Goal: Information Seeking & Learning: Find specific fact

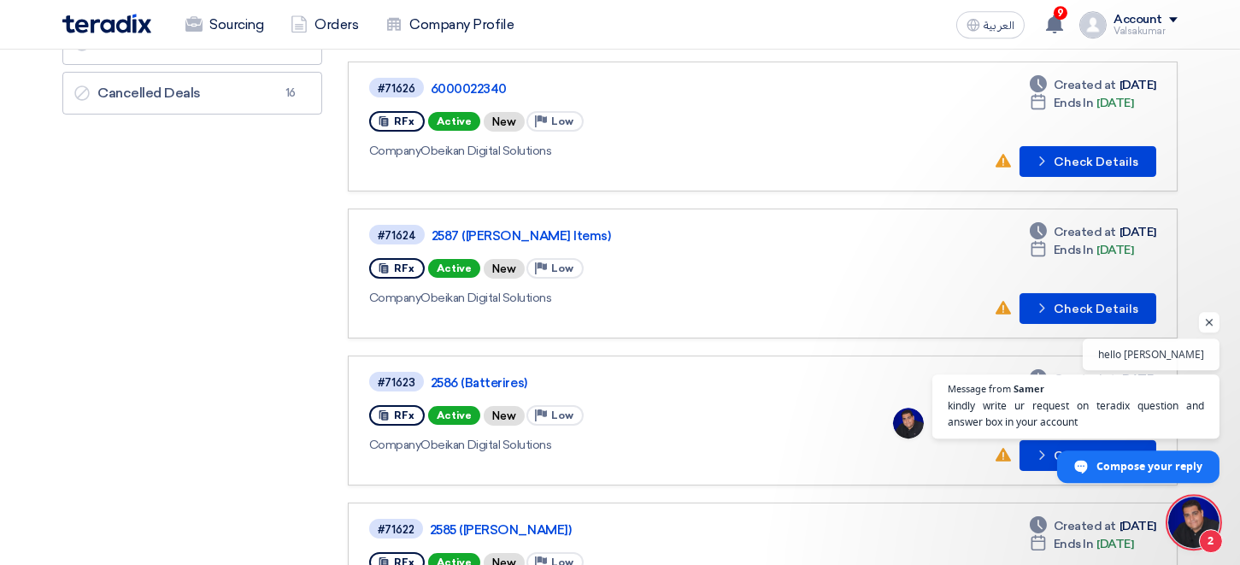
scroll to position [376, 0]
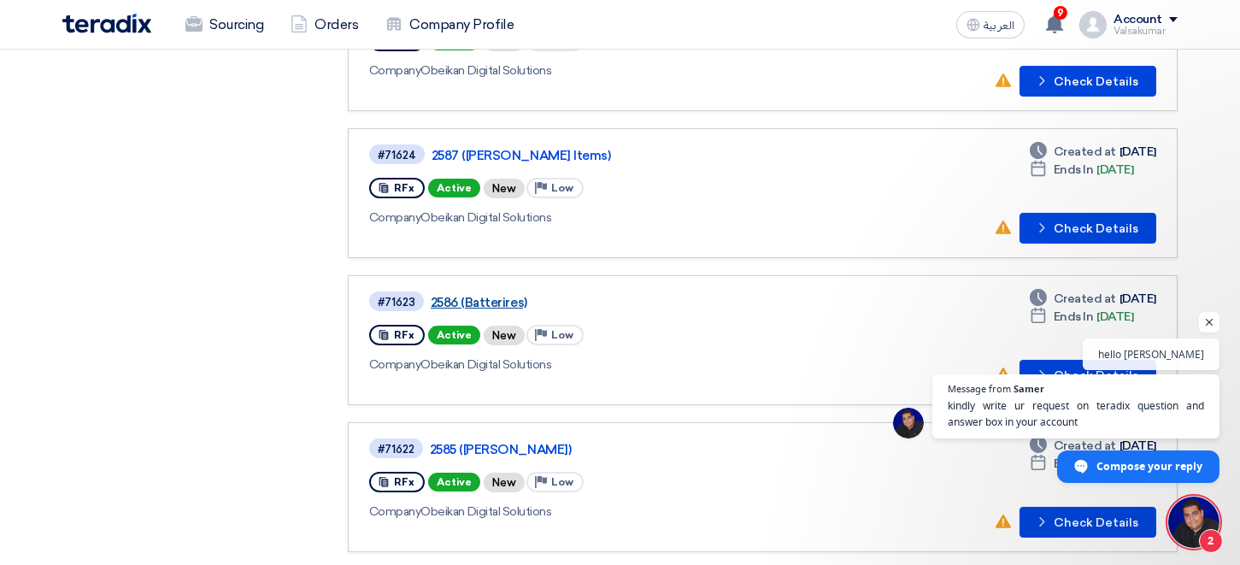
click at [462, 297] on link "2586 (Batterires)" at bounding box center [644, 302] width 427 height 15
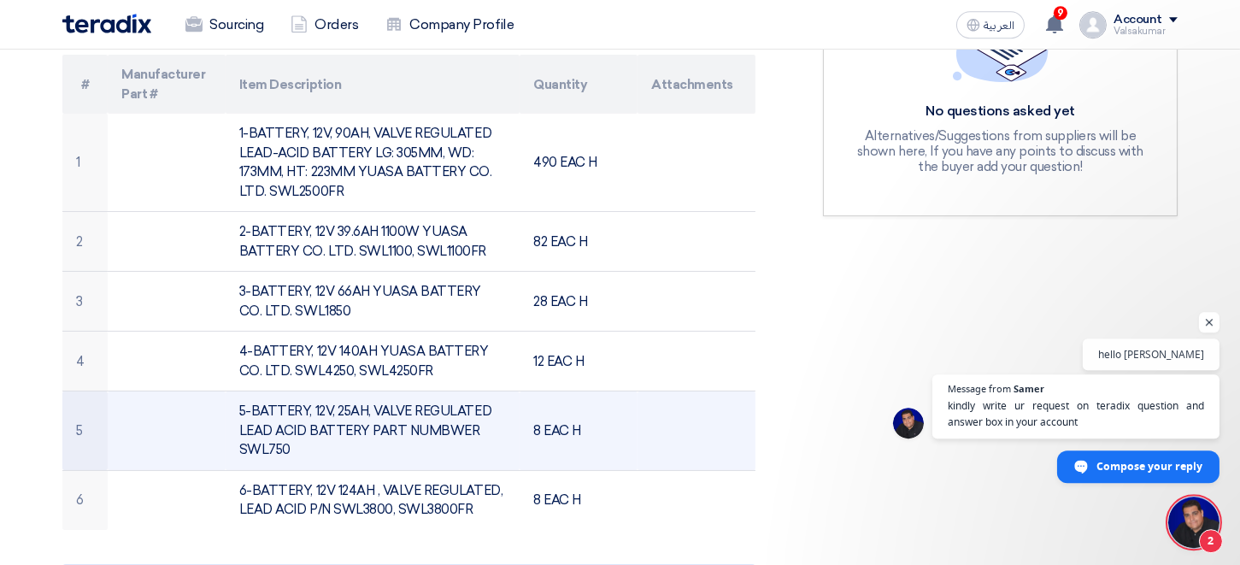
scroll to position [564, 0]
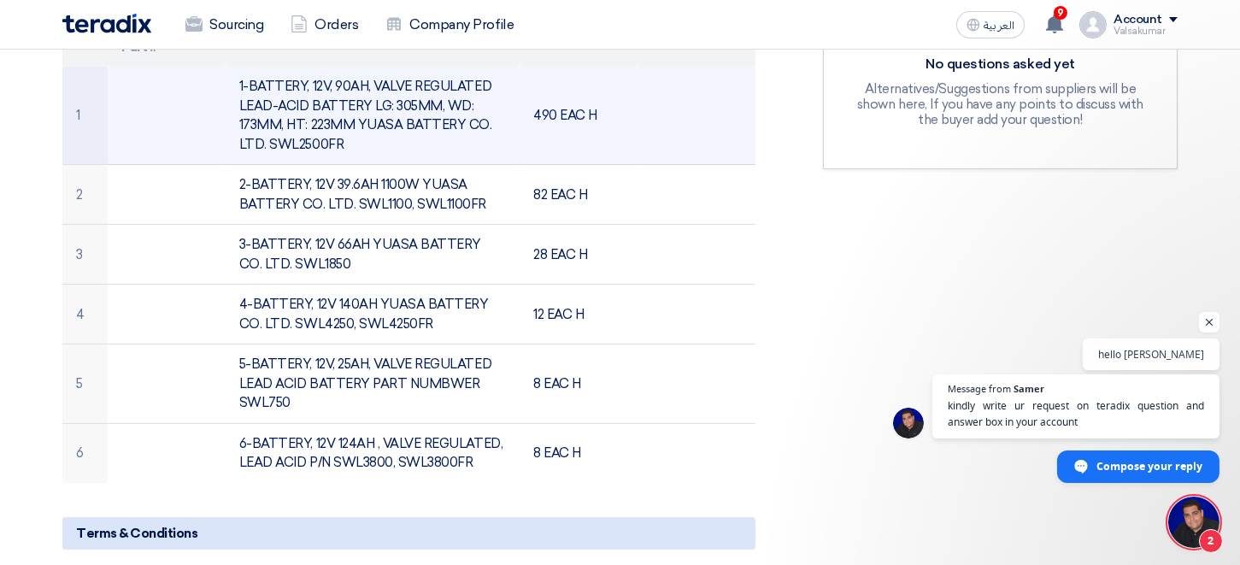
drag, startPoint x: 240, startPoint y: 81, endPoint x: 353, endPoint y: 145, distance: 129.8
click at [353, 145] on td "1-BATTERY, 12V, 90AH, VALVE REGULATED LEAD-ACID BATTERY LG: 305MM, WD: 173MM, H…" at bounding box center [373, 116] width 295 height 98
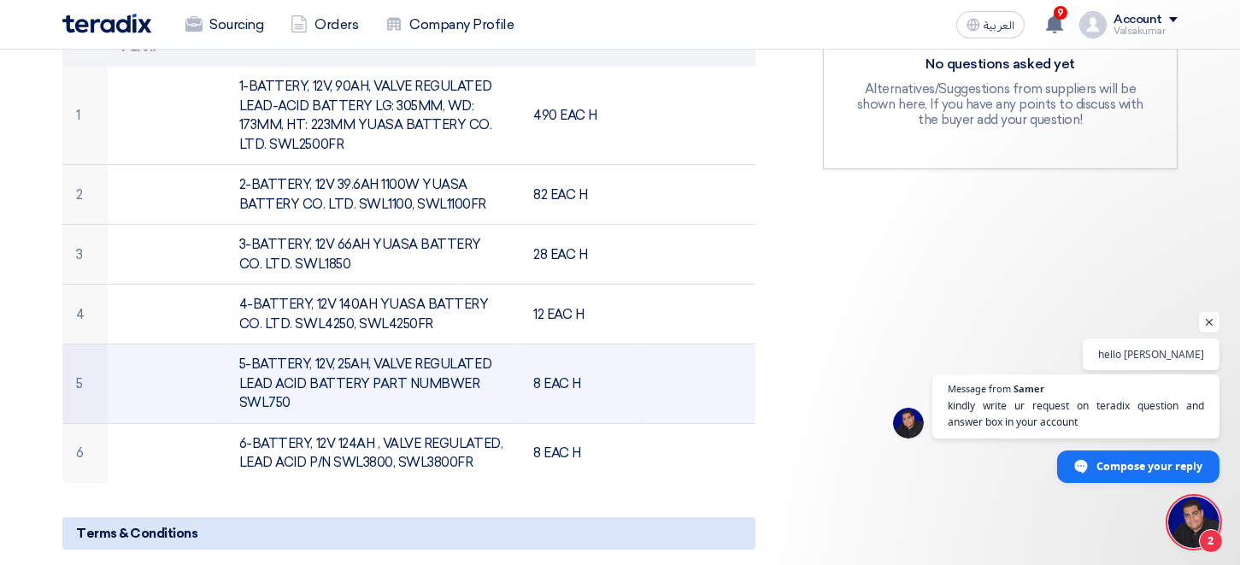
copy td "1-BATTERY, 12V, 90AH, VALVE REGULATED LEAD-ACID BATTERY LG: 305MM, WD: 173MM, H…"
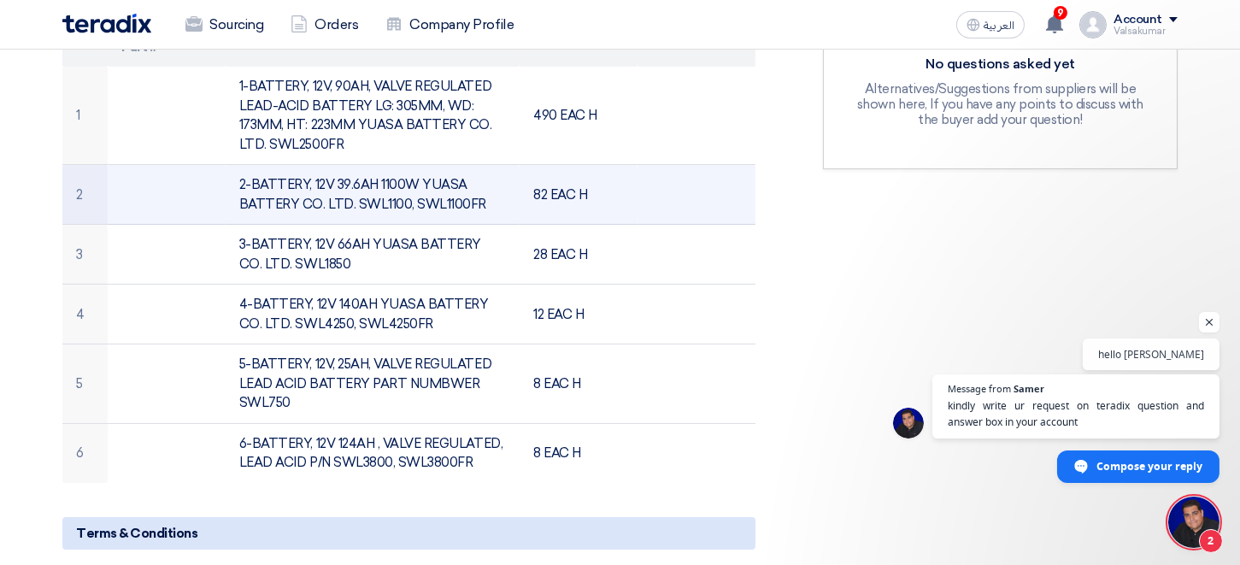
drag, startPoint x: 255, startPoint y: 182, endPoint x: 488, endPoint y: 211, distance: 235.2
click at [488, 211] on td "2-BATTERY, 12V 39.6AH 1100W YUASA BATTERY CO. LTD. SWL1100, SWL1100FR" at bounding box center [373, 195] width 295 height 60
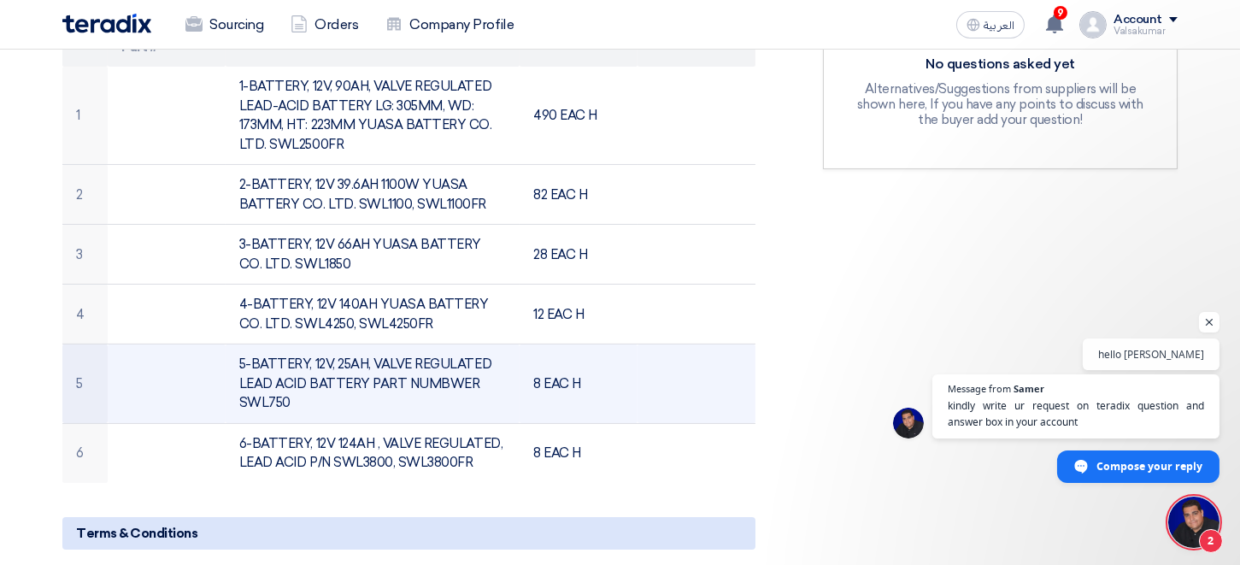
copy td "BATTERY, 12V 39.6AH 1100W YUASA BATTERY CO. LTD. SWL1100, SWL1100FR"
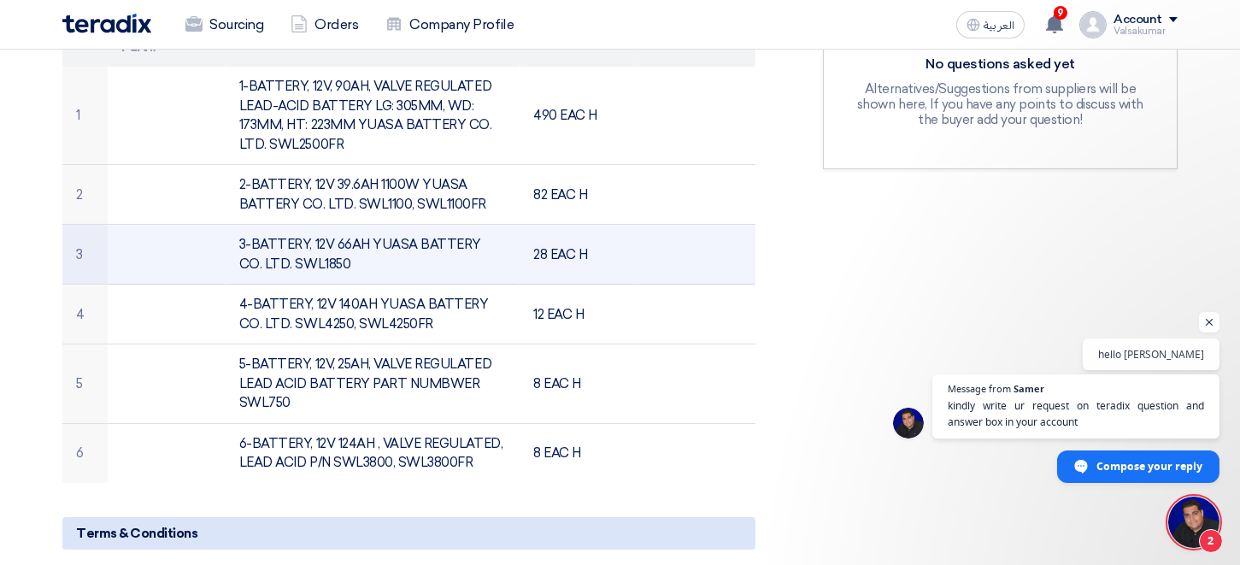
drag, startPoint x: 262, startPoint y: 247, endPoint x: 324, endPoint y: 269, distance: 66.2
click at [324, 269] on td "3-BATTERY, 12V 66AH YUASA BATTERY CO. LTD. SWL1850" at bounding box center [373, 255] width 295 height 60
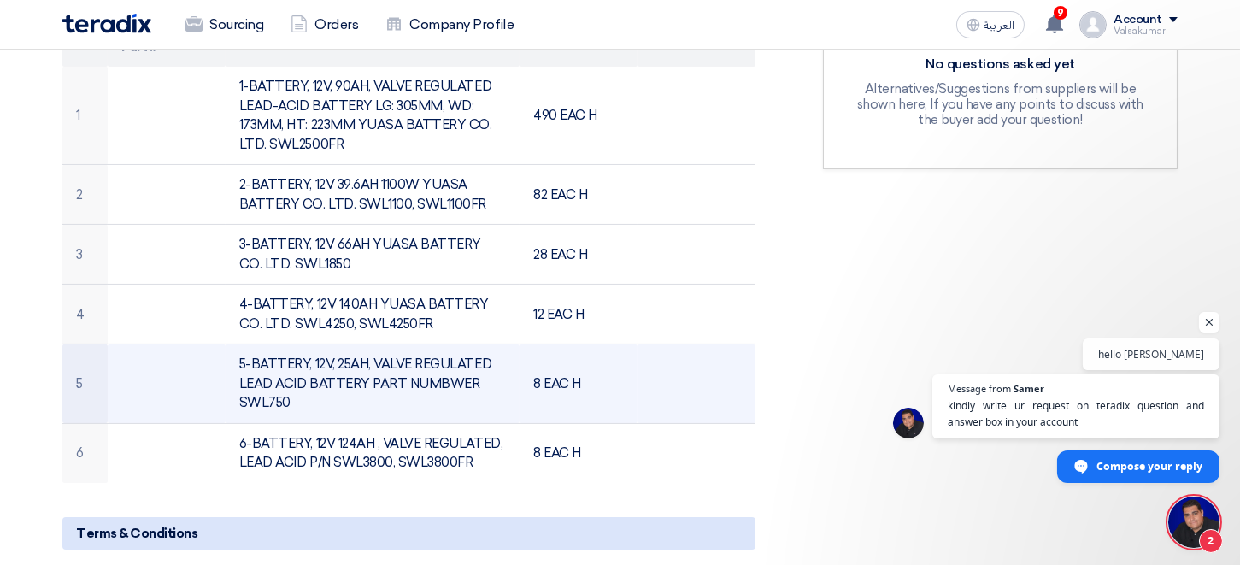
copy td "BATTERY, 12V 66AH YUASA BATTERY CO. LTD. SWL1850"
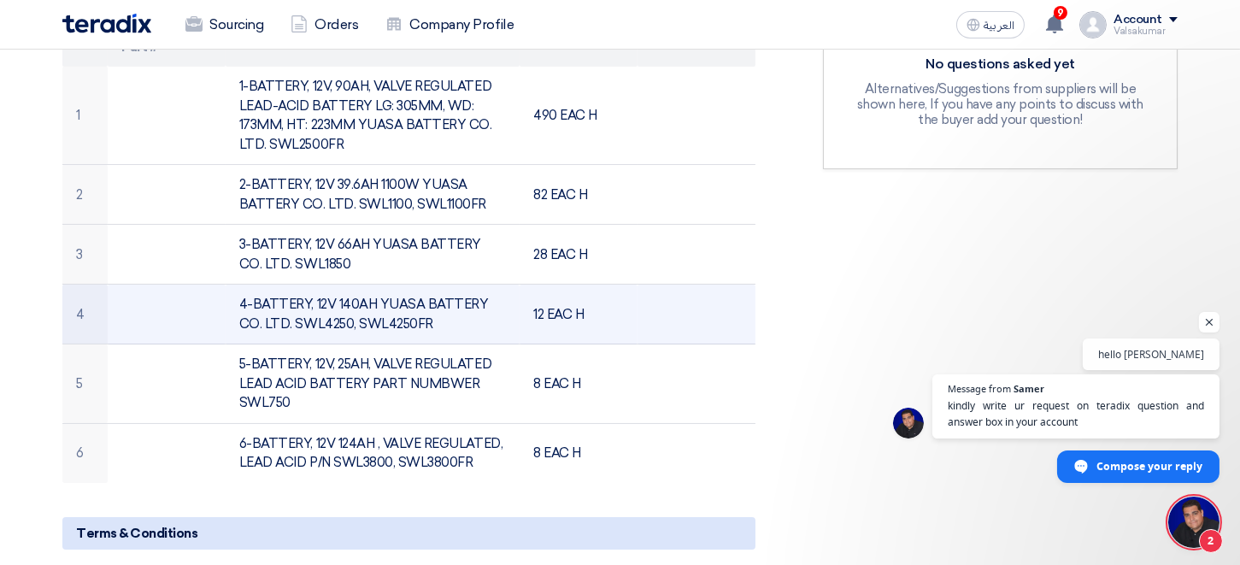
drag, startPoint x: 261, startPoint y: 303, endPoint x: 400, endPoint y: 327, distance: 141.4
click at [400, 329] on td "4-BATTERY, 12V 140AH YUASA BATTERY CO. LTD. SWL4250, SWL4250FR" at bounding box center [373, 315] width 295 height 60
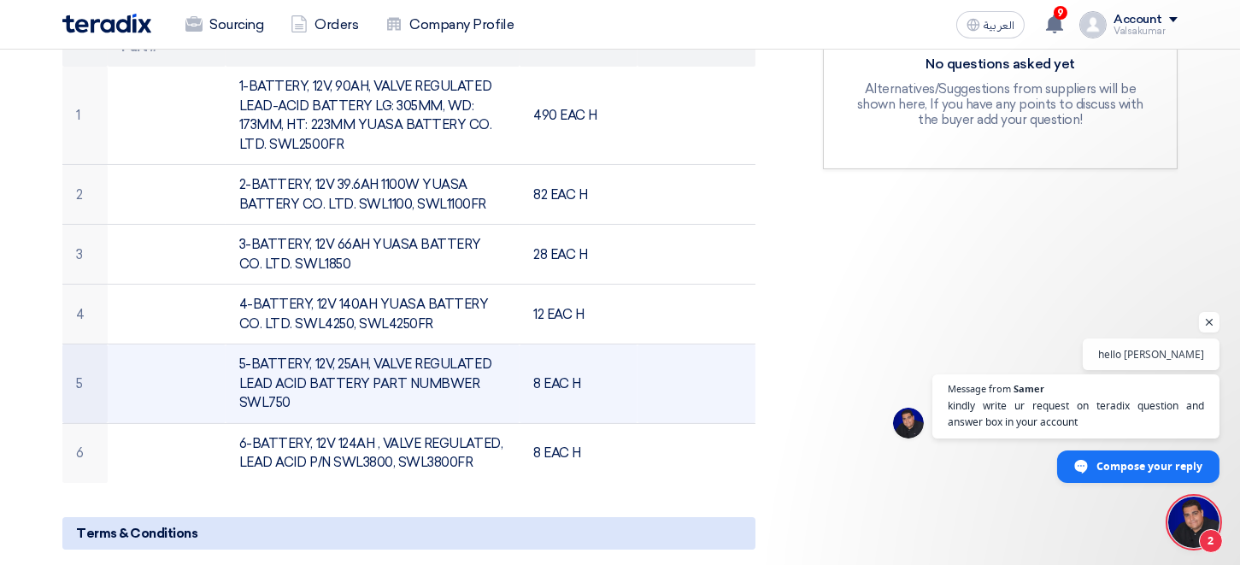
copy td "BATTERY, 12V 140AH YUASA BATTERY CO. LTD. SWL4250, SWL4250FR"
drag, startPoint x: 254, startPoint y: 362, endPoint x: 291, endPoint y: 400, distance: 52.6
click at [291, 400] on td "5-BATTERY, 12V, 25AH, VALVE REGULATED LEAD ACID BATTERY PART NUMBWER SWL750" at bounding box center [373, 383] width 295 height 79
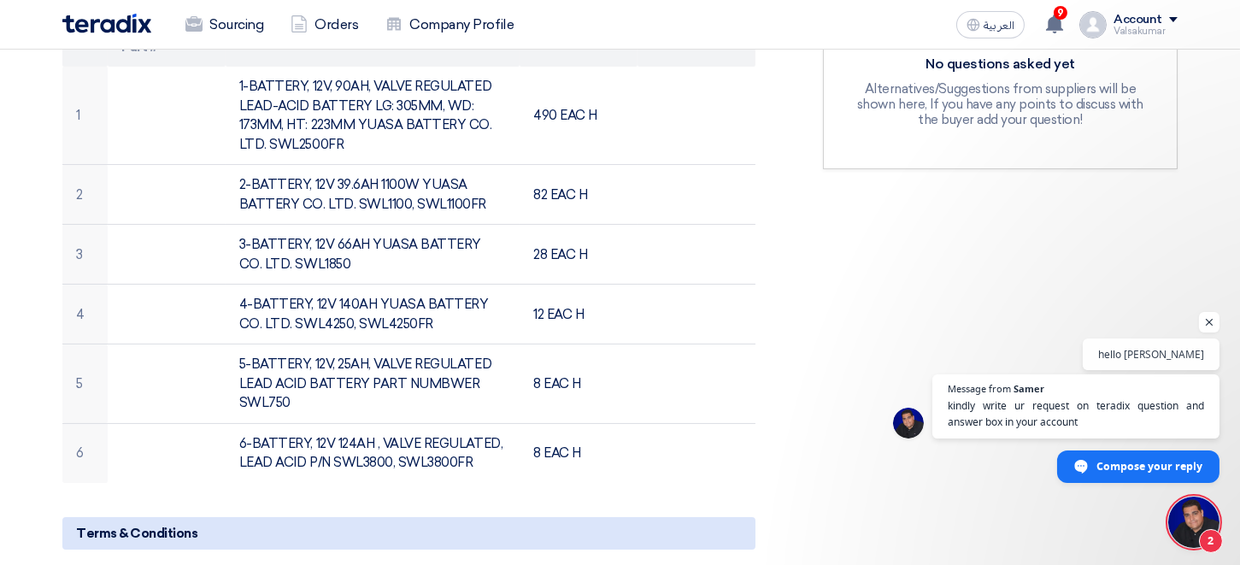
copy td "BATTERY, 12V, 25AH, VALVE REGULATED LEAD ACID BATTERY PART NUMBWER SWL750"
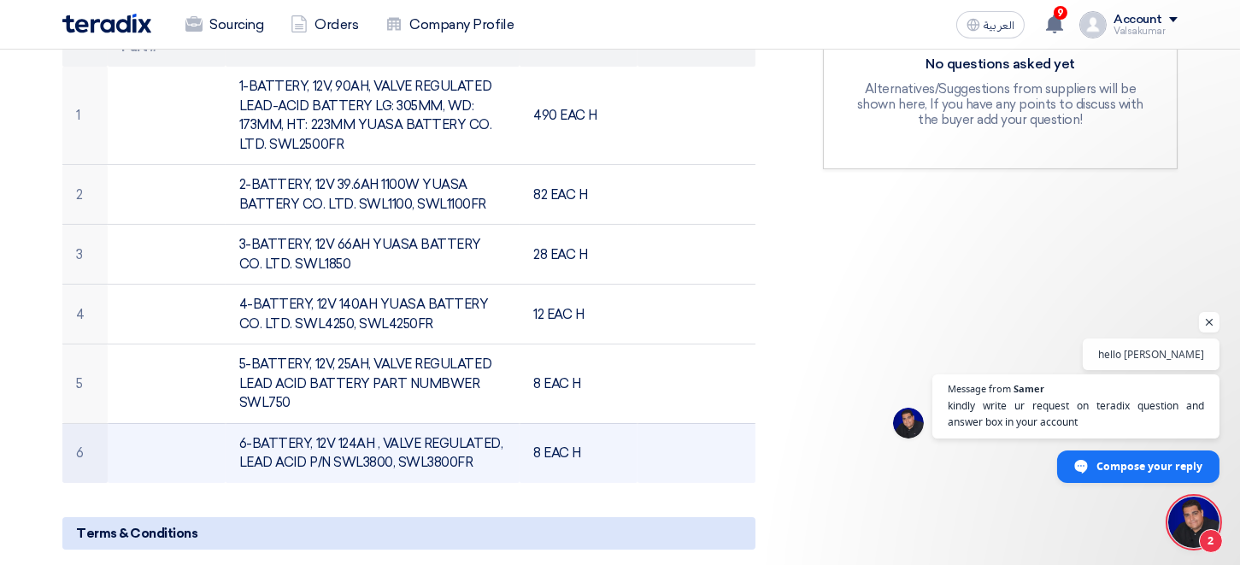
drag, startPoint x: 253, startPoint y: 443, endPoint x: 481, endPoint y: 470, distance: 229.9
click at [481, 470] on td "6-BATTERY, 12V 124AH , VALVE REGULATED, LEAD ACID P/N SWL3800, SWL3800FR" at bounding box center [373, 453] width 295 height 60
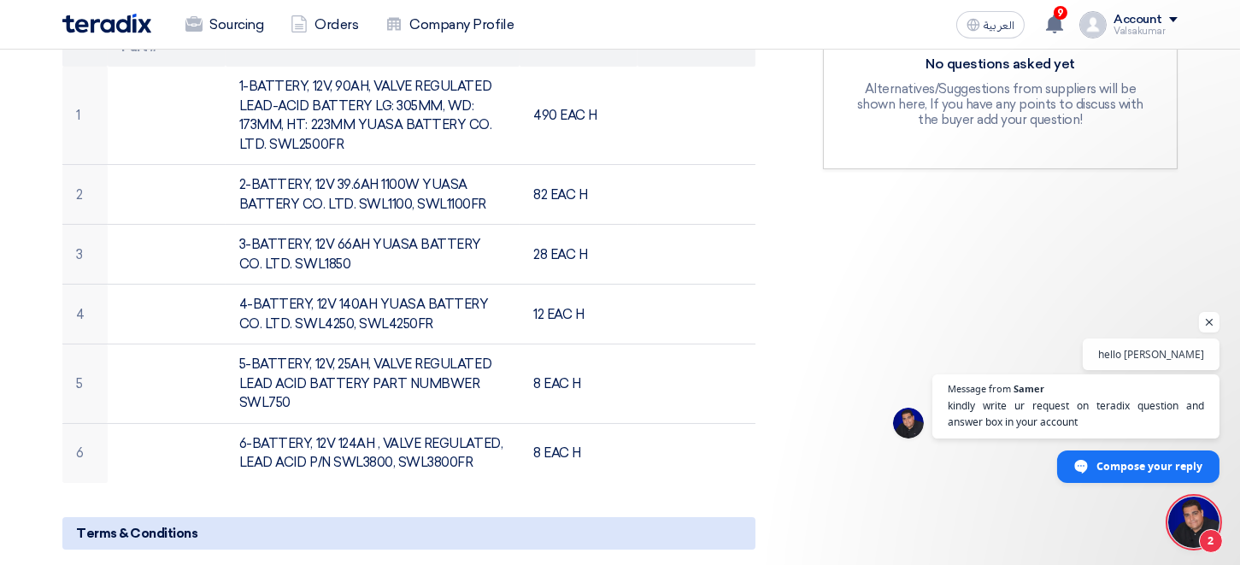
copy tr
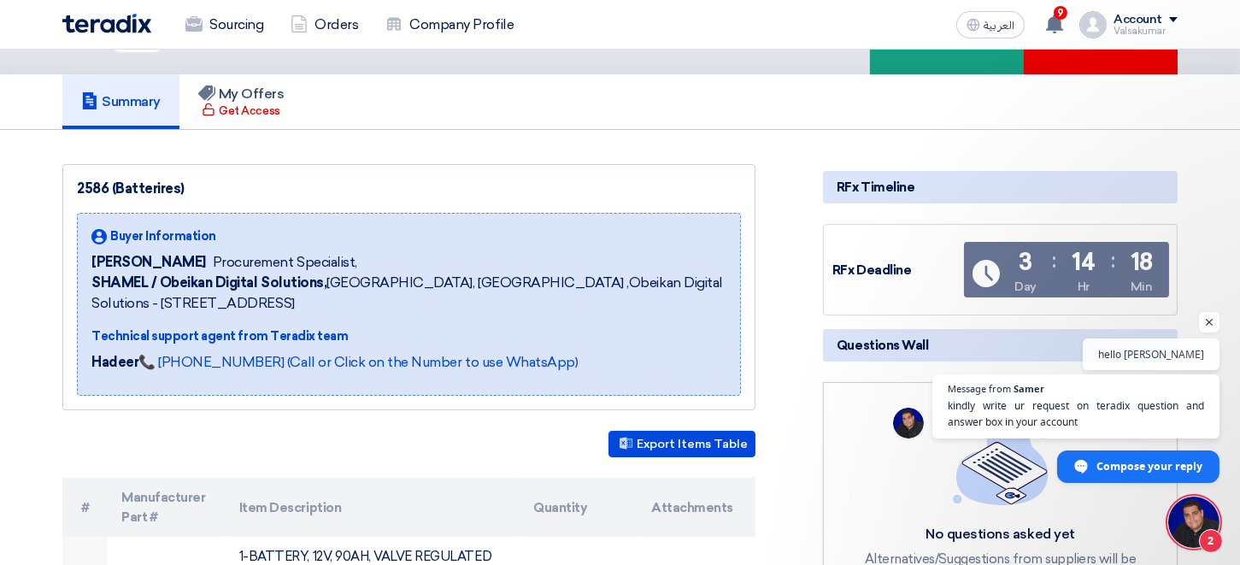
scroll to position [0, 0]
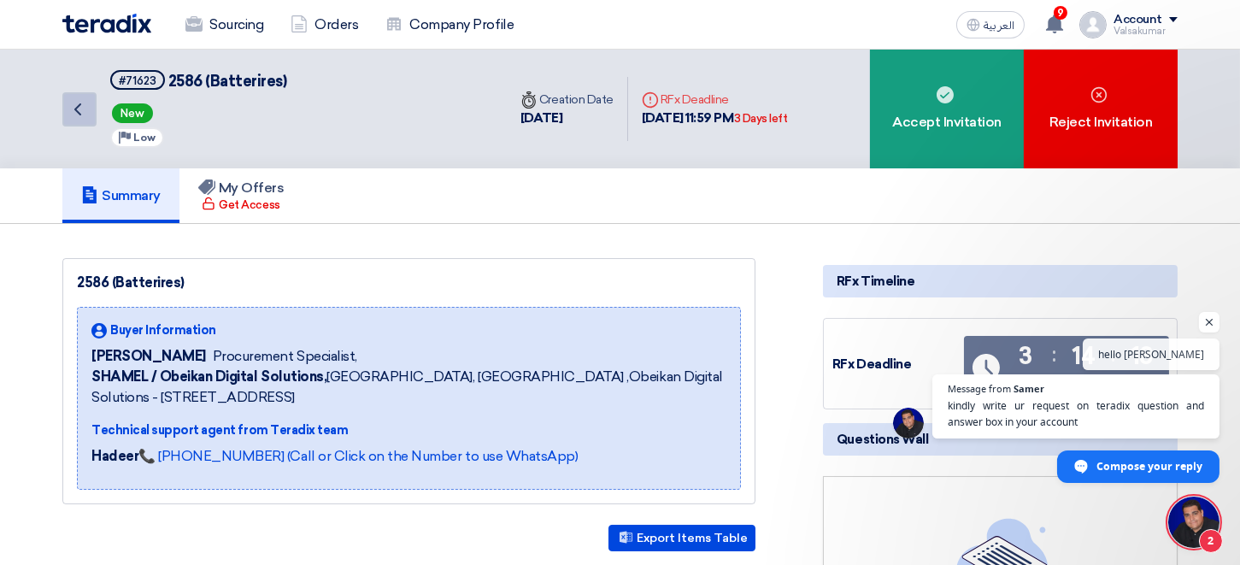
click at [83, 108] on icon "Back" at bounding box center [78, 109] width 21 height 21
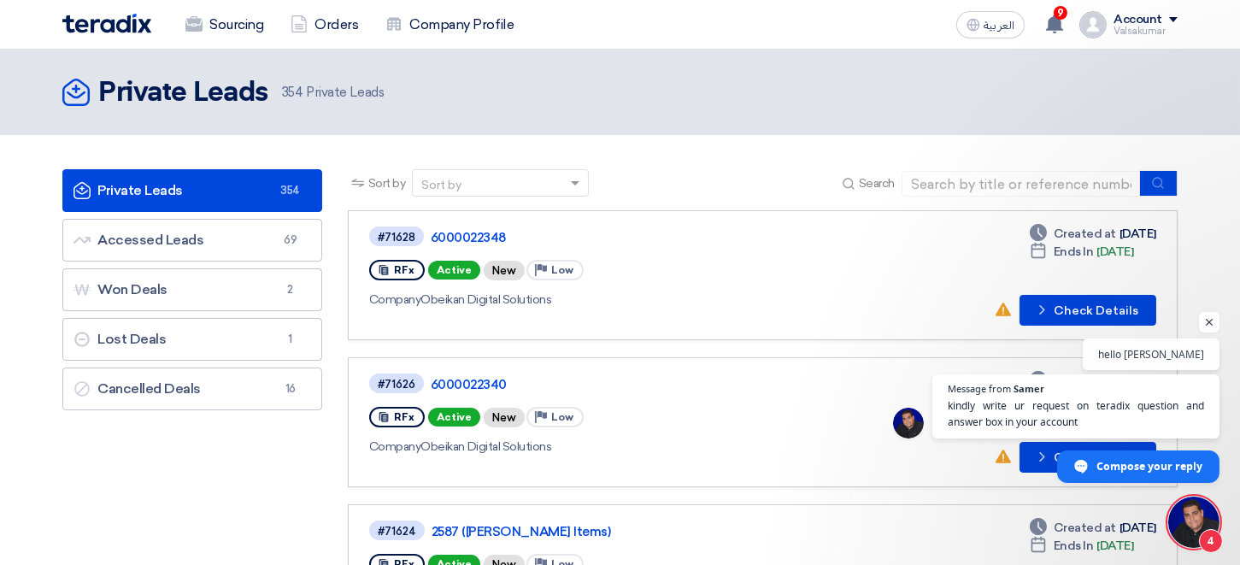
scroll to position [78, 0]
